Goal: Information Seeking & Learning: Check status

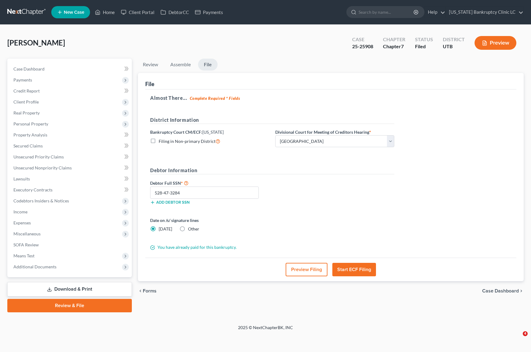
select select "0"
click at [400, 15] on input "search" at bounding box center [387, 11] width 56 height 11
type input "[PERSON_NAME]"
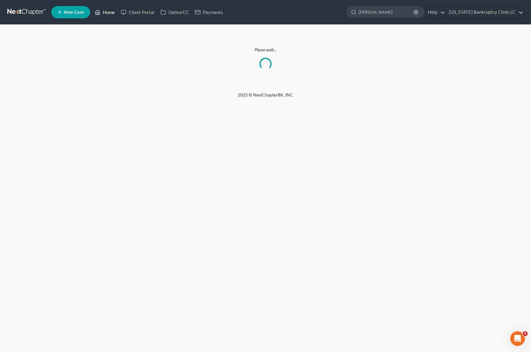
click at [114, 14] on link "Home" at bounding box center [105, 12] width 26 height 11
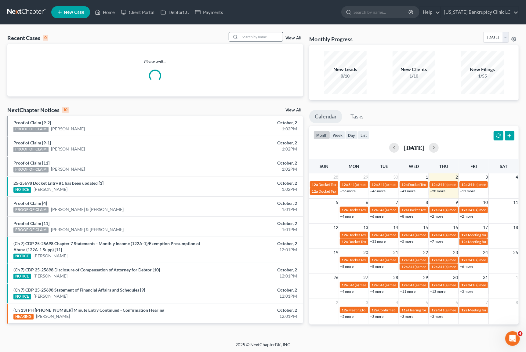
click at [261, 38] on input "search" at bounding box center [261, 36] width 43 height 9
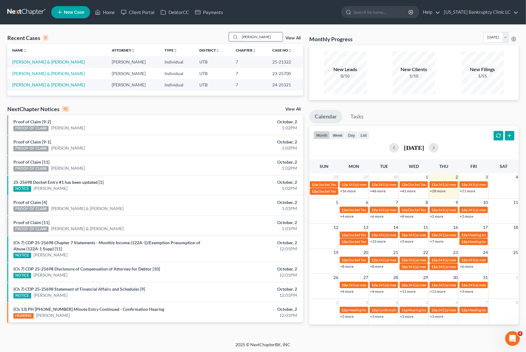
drag, startPoint x: 261, startPoint y: 38, endPoint x: 218, endPoint y: 26, distance: 44.3
click at [228, 31] on div "Recent Cases 3 [PERSON_NAME] View All Name unfold_more expand_more expand_less …" at bounding box center [263, 183] width 526 height 317
type input "[PERSON_NAME]"
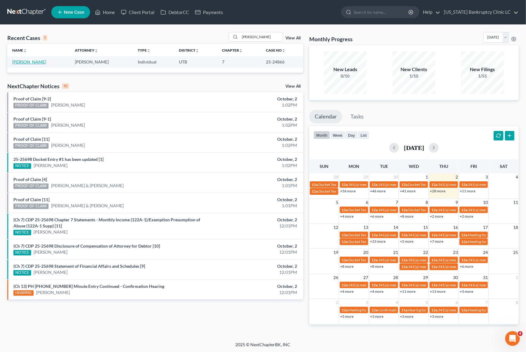
click at [29, 62] on link "[PERSON_NAME]" at bounding box center [29, 61] width 34 height 5
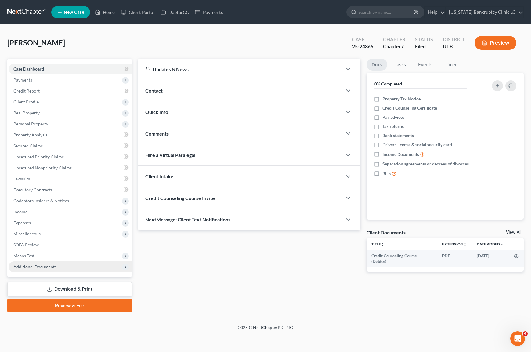
click at [31, 265] on span "Additional Documents" at bounding box center [34, 266] width 43 height 5
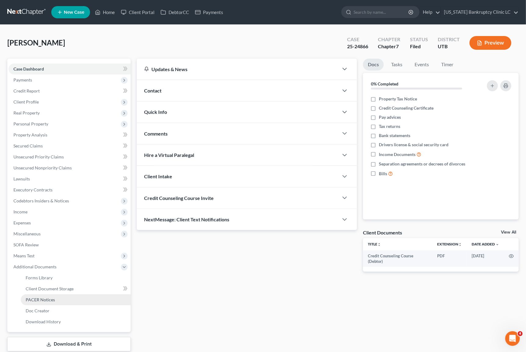
click at [45, 299] on span "PACER Notices" at bounding box center [40, 299] width 29 height 5
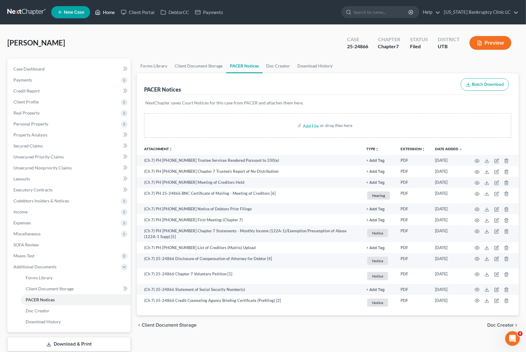
drag, startPoint x: 86, startPoint y: 38, endPoint x: 97, endPoint y: 12, distance: 28.4
click at [87, 38] on div "[PERSON_NAME] Upgraded Case 25-24866 Chapter Chapter 7 Status Filed District UT…" at bounding box center [263, 45] width 512 height 27
click at [101, 10] on link "Home" at bounding box center [105, 12] width 26 height 11
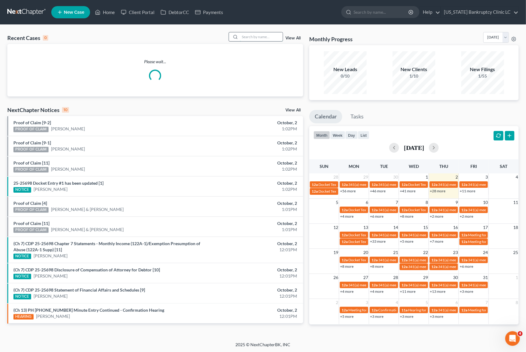
click at [257, 41] on input "search" at bounding box center [261, 36] width 43 height 9
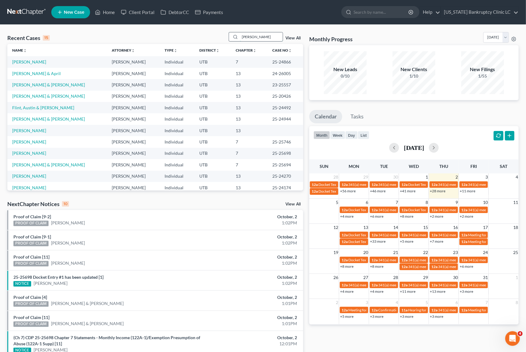
type input "[PERSON_NAME]"
